Goal: Task Accomplishment & Management: Manage account settings

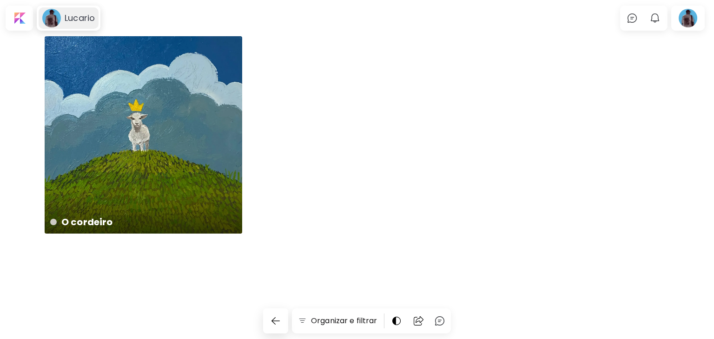
click at [54, 12] on image at bounding box center [51, 18] width 19 height 19
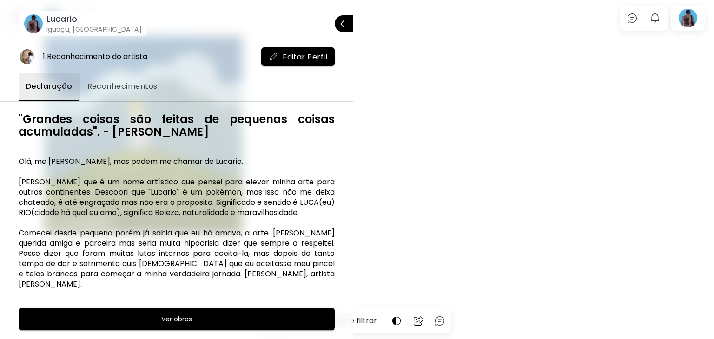
click at [39, 23] on image at bounding box center [33, 23] width 19 height 19
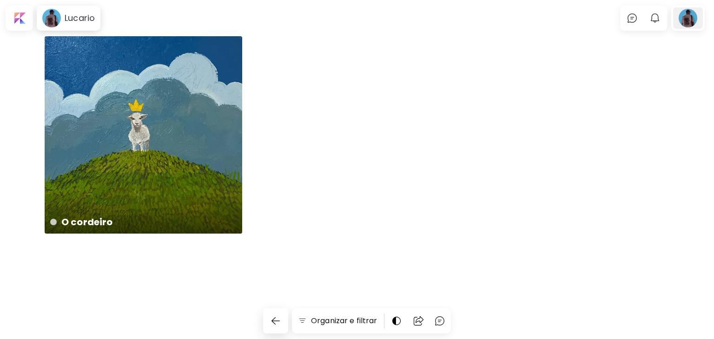
click at [685, 20] on div at bounding box center [688, 17] width 30 height 21
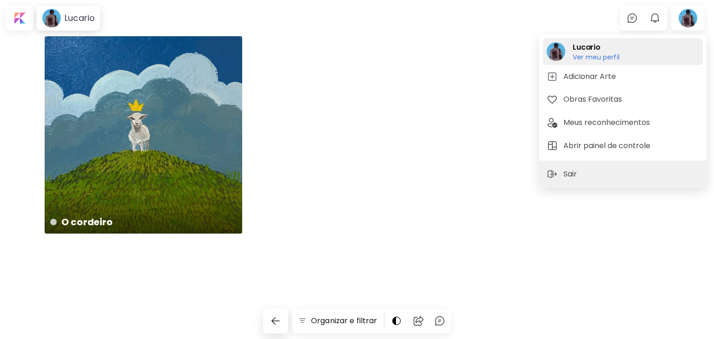
click at [587, 58] on h6 "Ver meu perfil" at bounding box center [595, 57] width 47 height 8
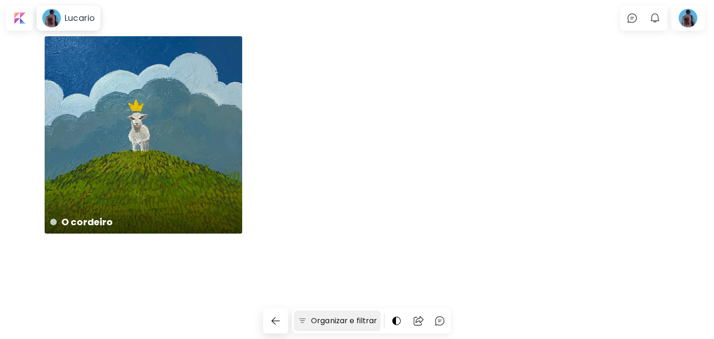
click at [357, 325] on h6 "Organizar e filtrar" at bounding box center [344, 320] width 66 height 11
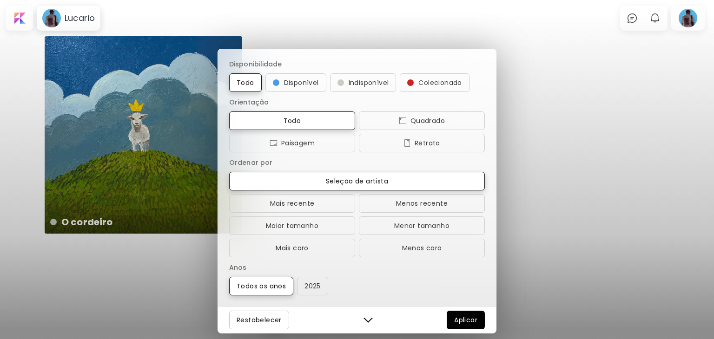
click at [147, 260] on div "Disponibilidade Todo Disponível Indisponível Colecionado Orientação Todo Quadra…" at bounding box center [357, 169] width 714 height 339
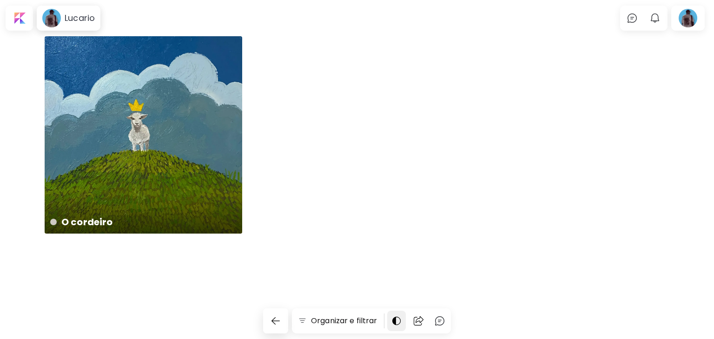
click at [398, 321] on img at bounding box center [396, 320] width 11 height 11
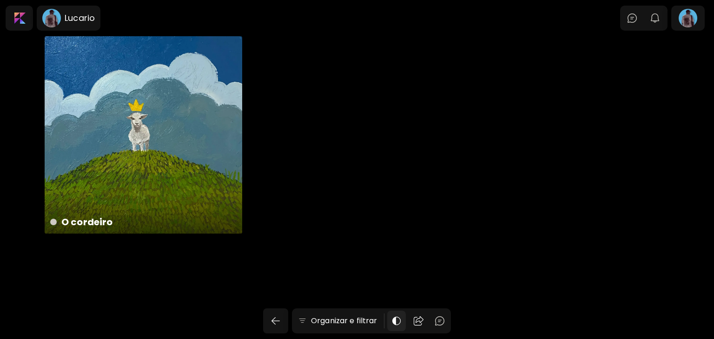
click at [398, 321] on img at bounding box center [396, 320] width 11 height 11
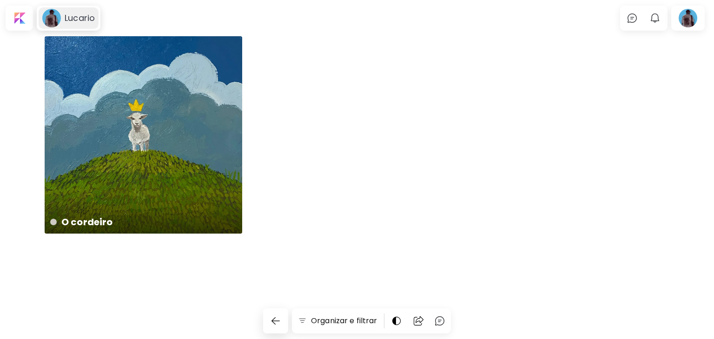
click at [78, 19] on h6 "Lucario" at bounding box center [80, 18] width 30 height 11
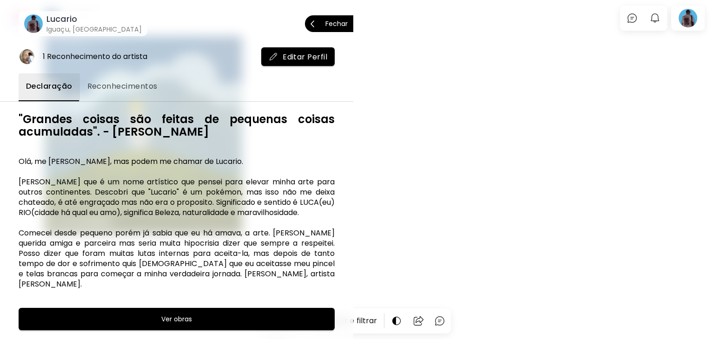
click at [50, 26] on h6 "Iguaçu, [GEOGRAPHIC_DATA]" at bounding box center [93, 29] width 95 height 9
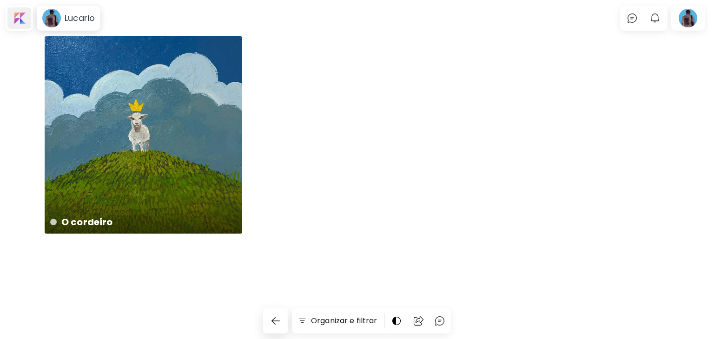
click at [25, 23] on div at bounding box center [19, 17] width 24 height 21
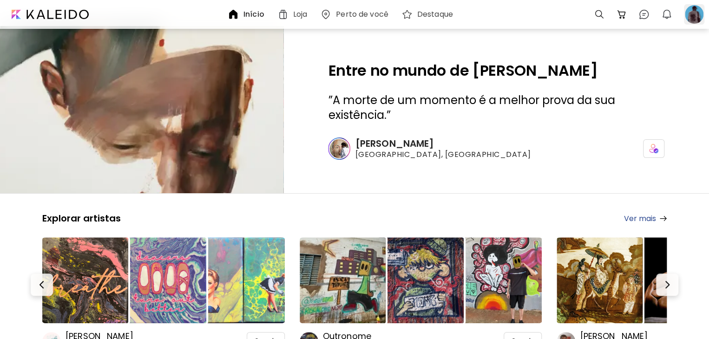
click at [693, 11] on div at bounding box center [694, 14] width 20 height 20
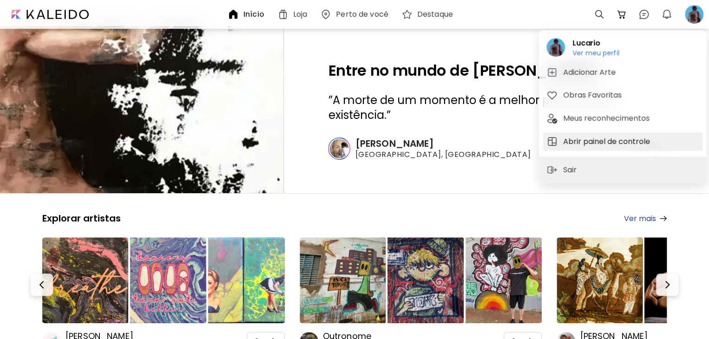
click at [611, 142] on h5 "Abrir painel de controle" at bounding box center [608, 141] width 90 height 11
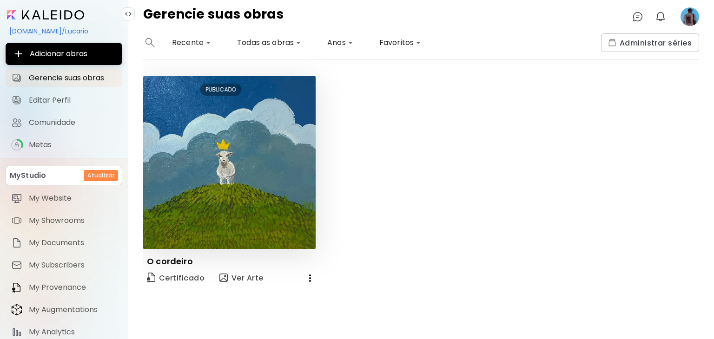
click at [690, 19] on image at bounding box center [689, 16] width 19 height 19
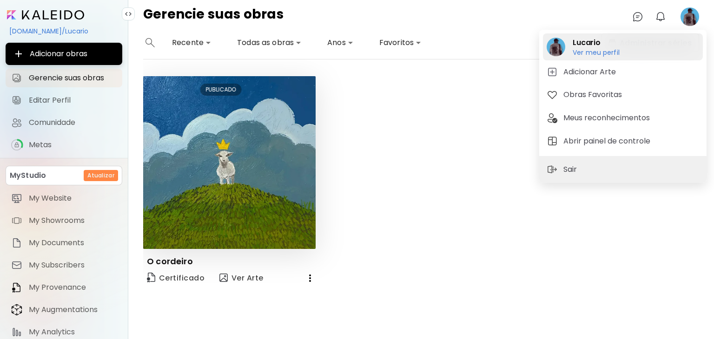
click at [597, 39] on h2 "Lucario" at bounding box center [595, 42] width 47 height 11
